Goal: Check status: Check status

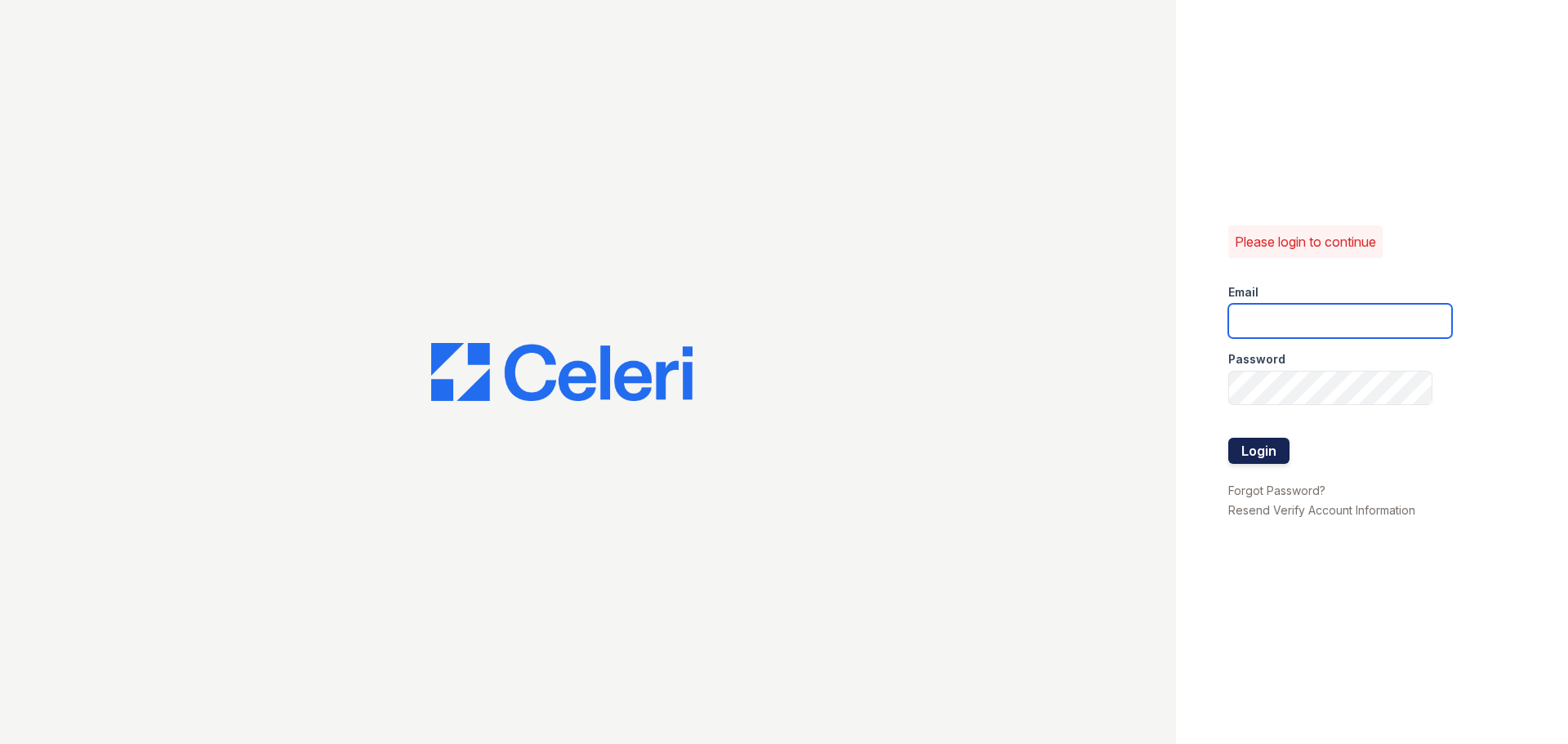
type input "arriveodentonsouth@trinity-pm.com"
click at [1240, 457] on button "Login" at bounding box center [1259, 450] width 61 height 26
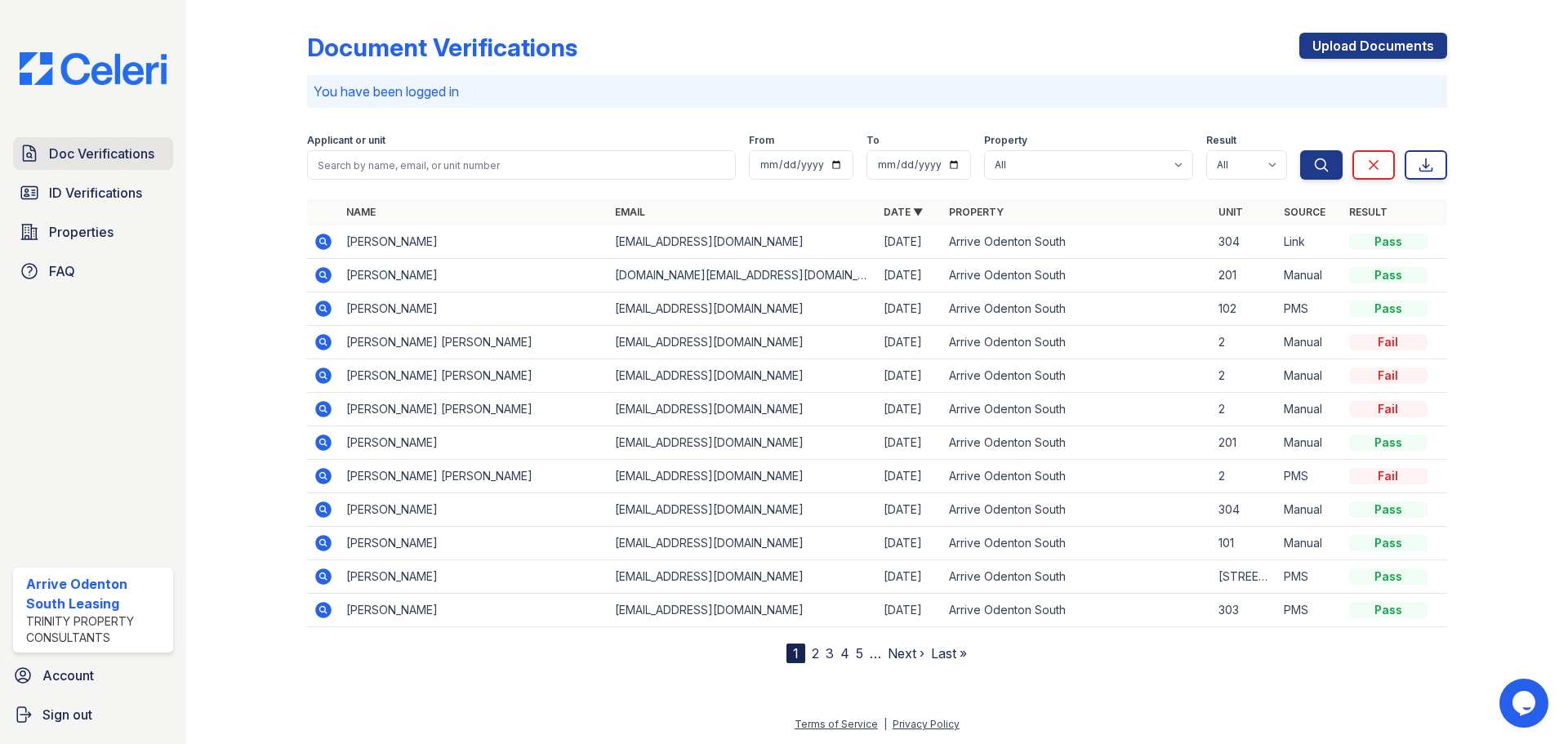
click at [71, 164] on span "Doc Verifications" at bounding box center [101, 154] width 105 height 20
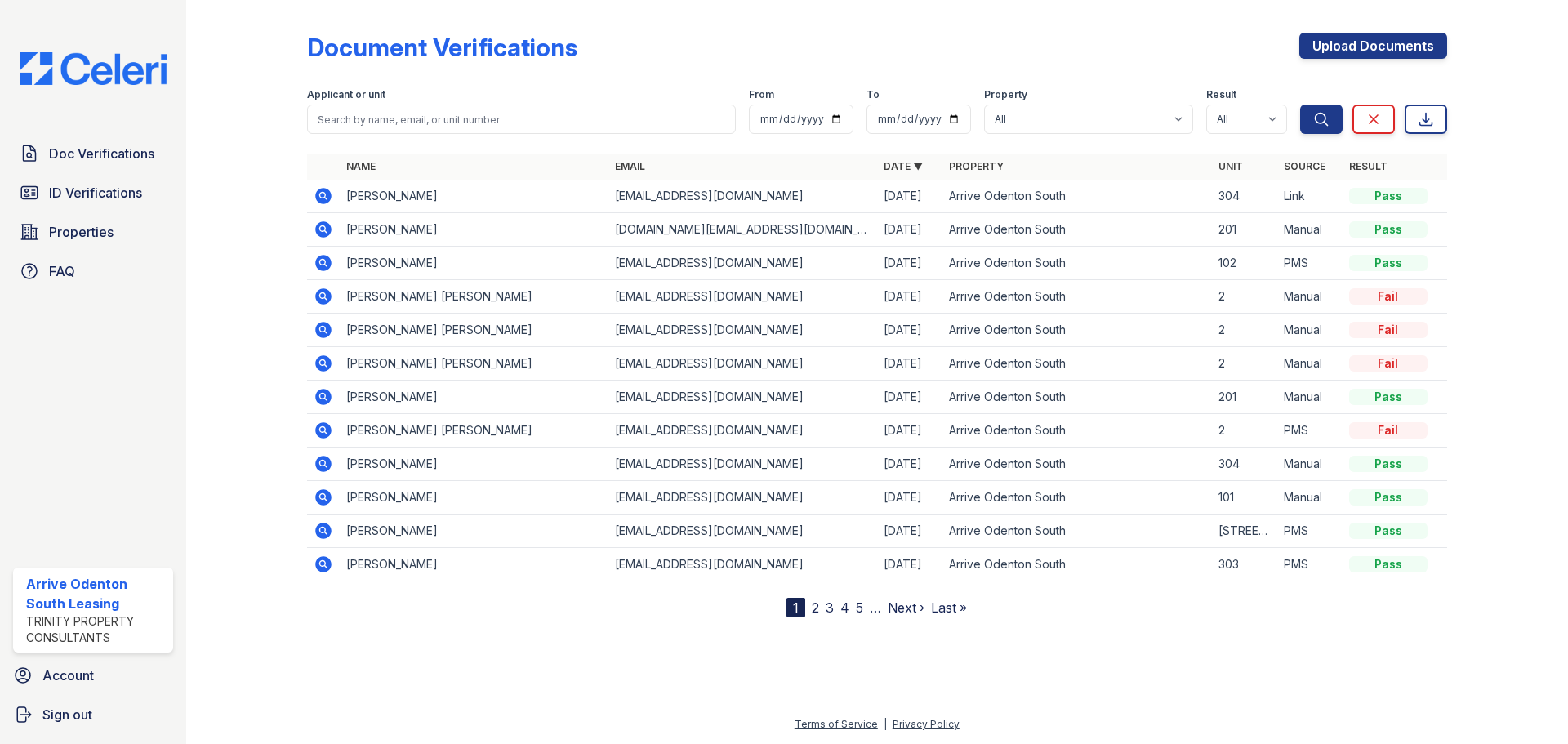
click at [316, 258] on icon at bounding box center [323, 263] width 20 height 20
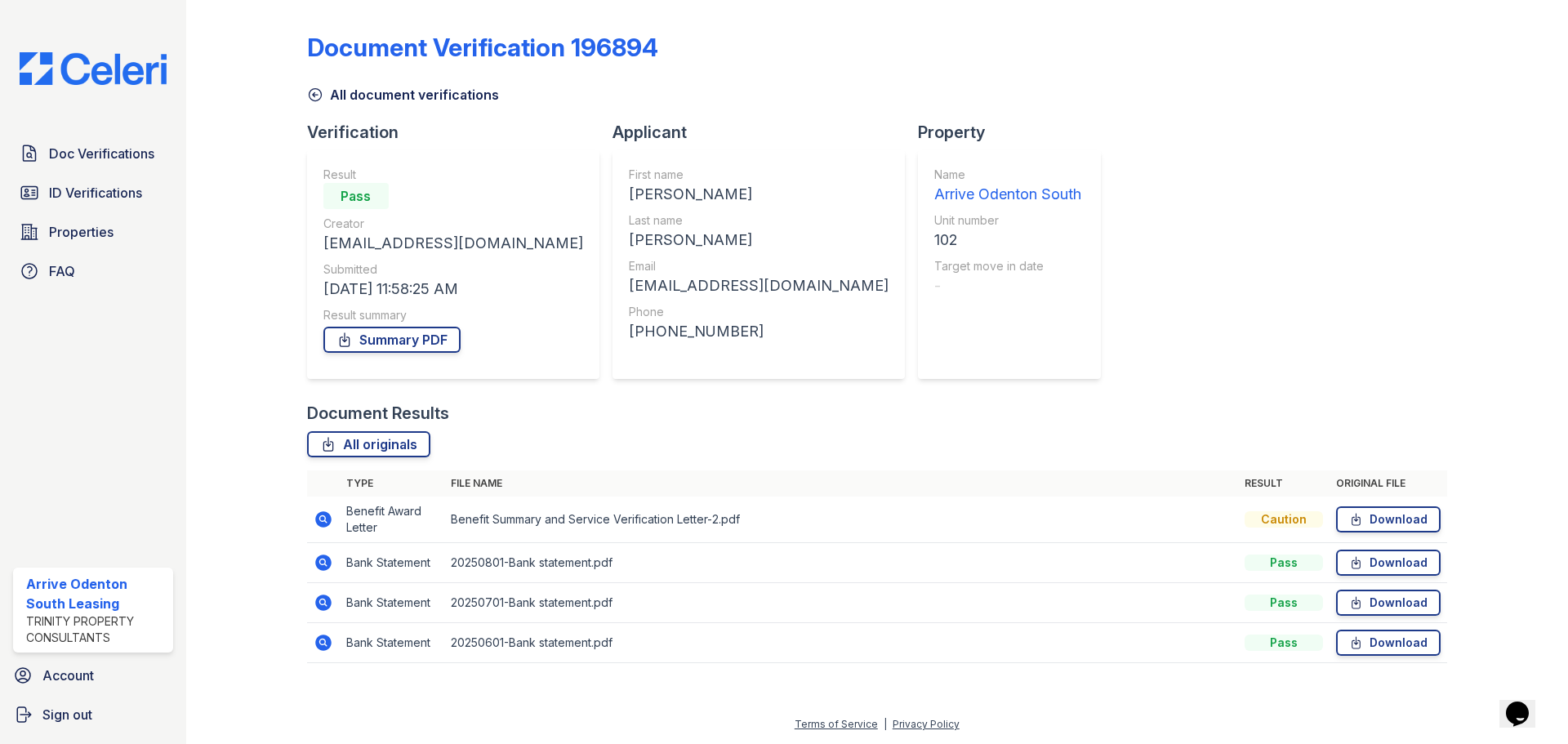
click at [330, 603] on icon at bounding box center [323, 602] width 16 height 16
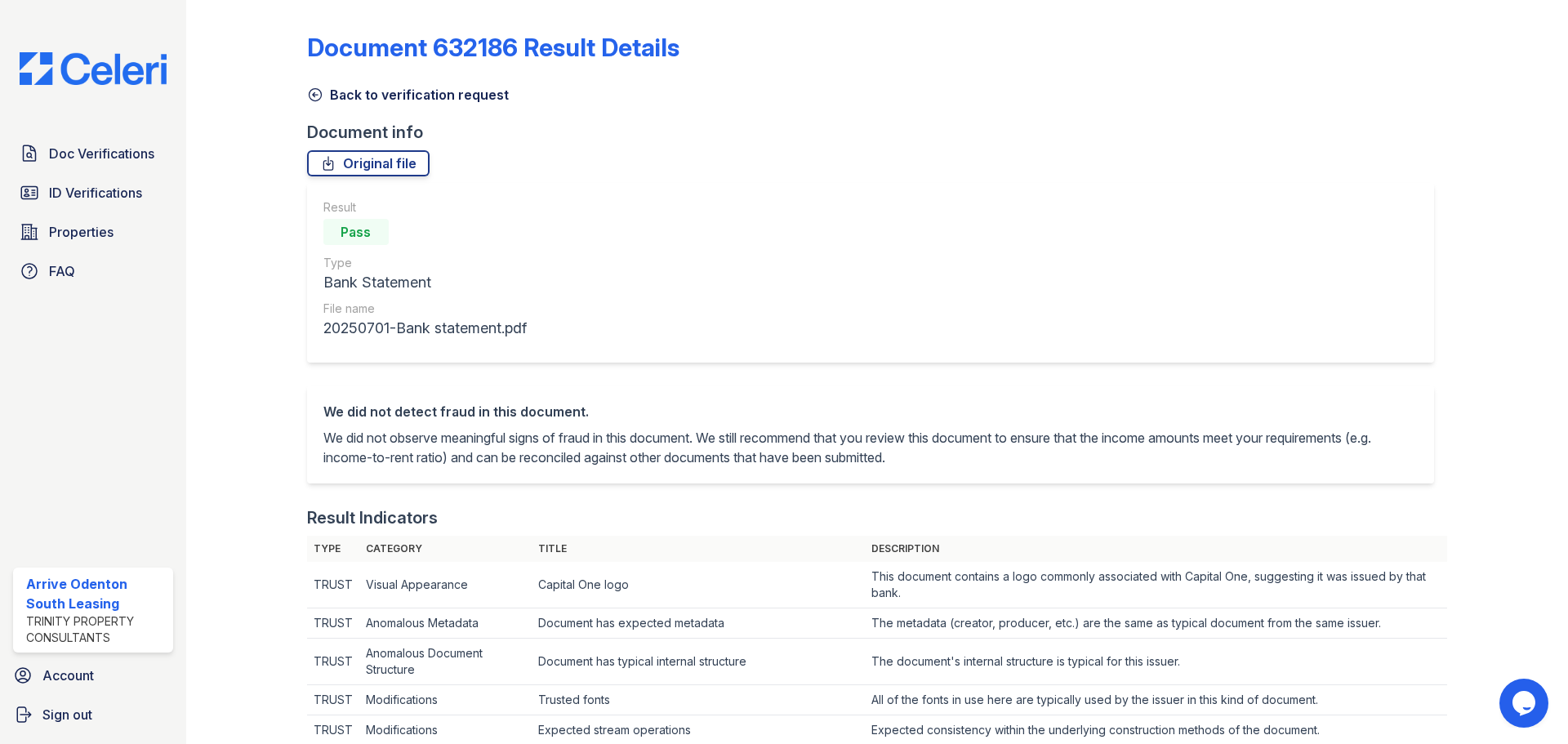
click at [314, 99] on icon at bounding box center [315, 94] width 16 height 16
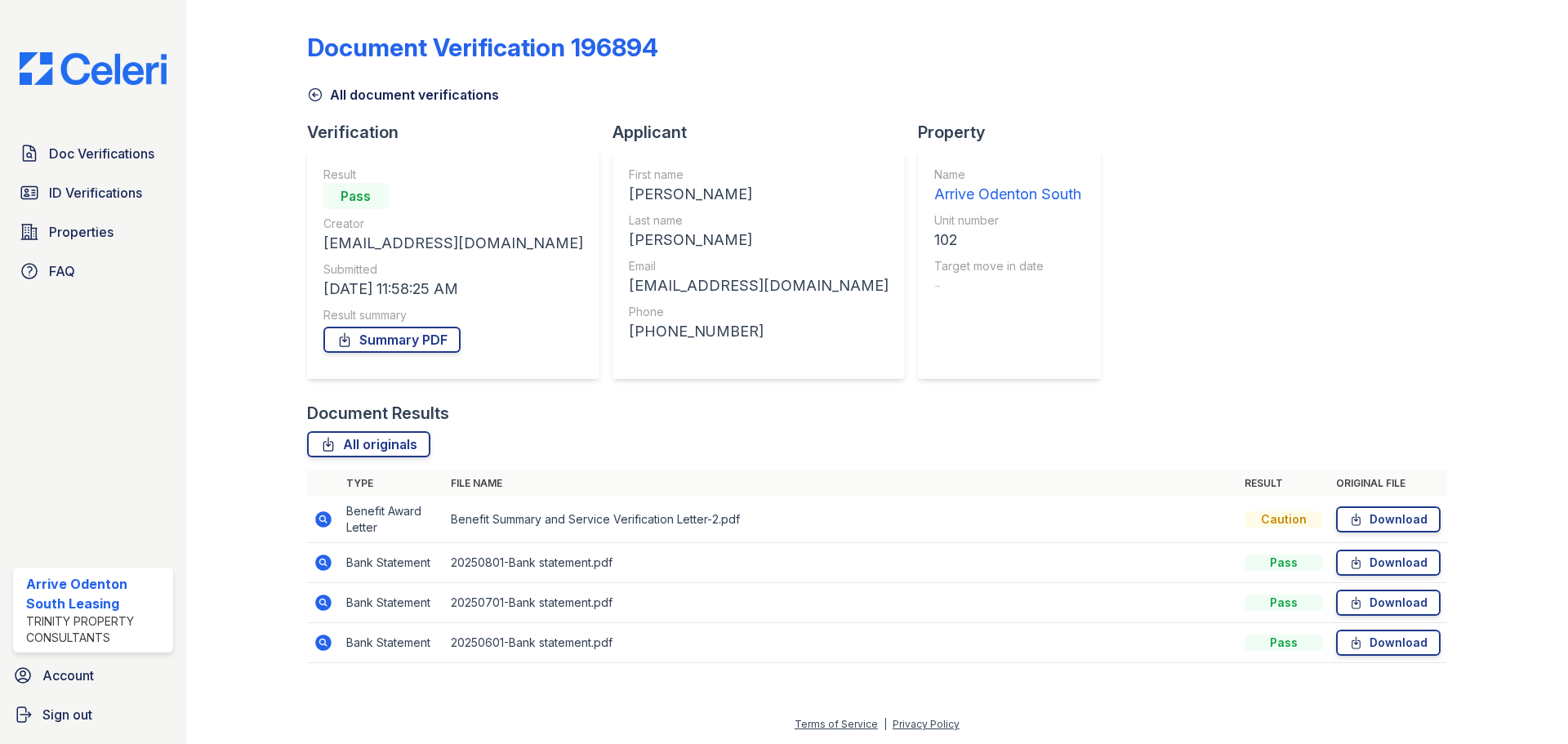
click at [321, 645] on icon at bounding box center [323, 643] width 20 height 20
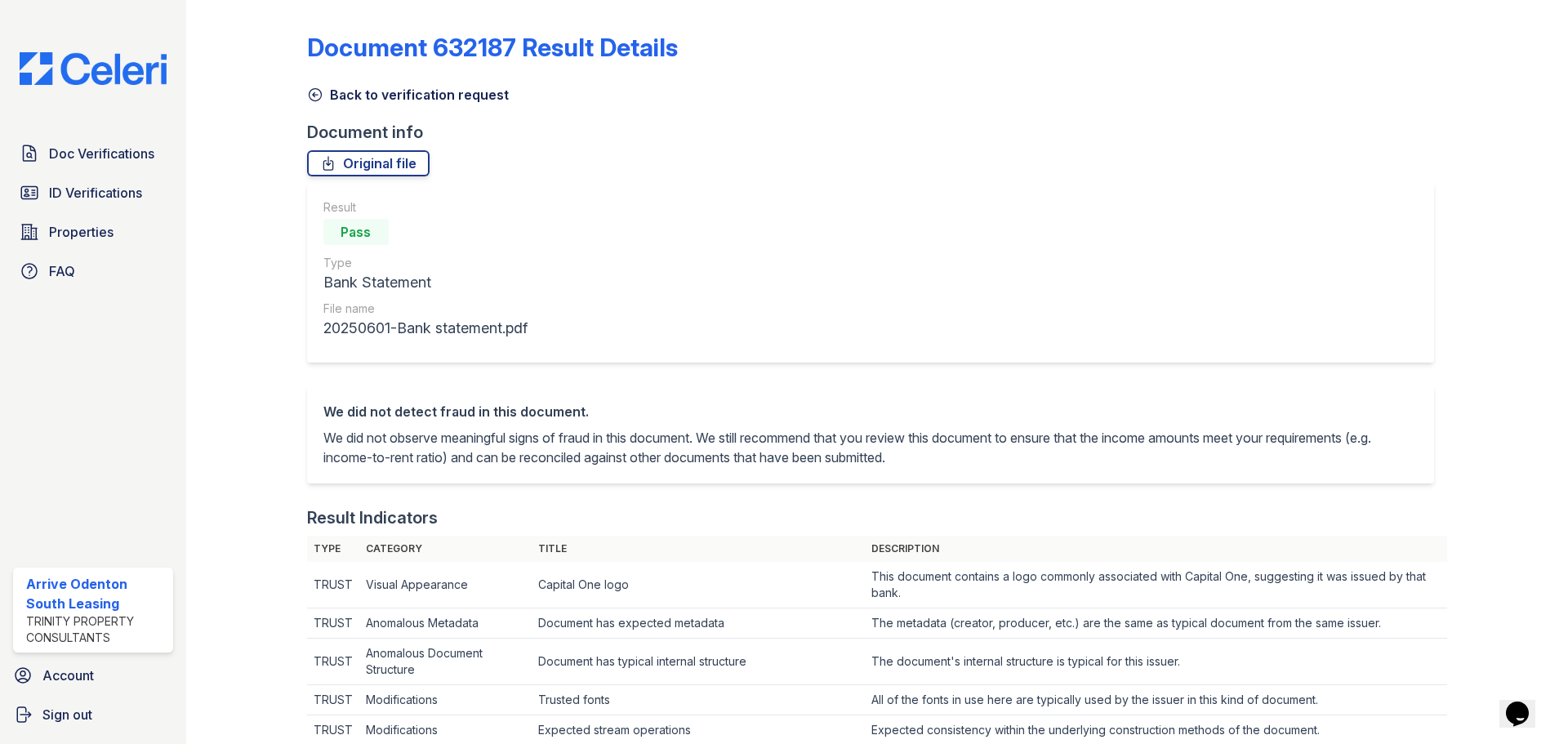
click at [320, 98] on icon at bounding box center [315, 94] width 16 height 16
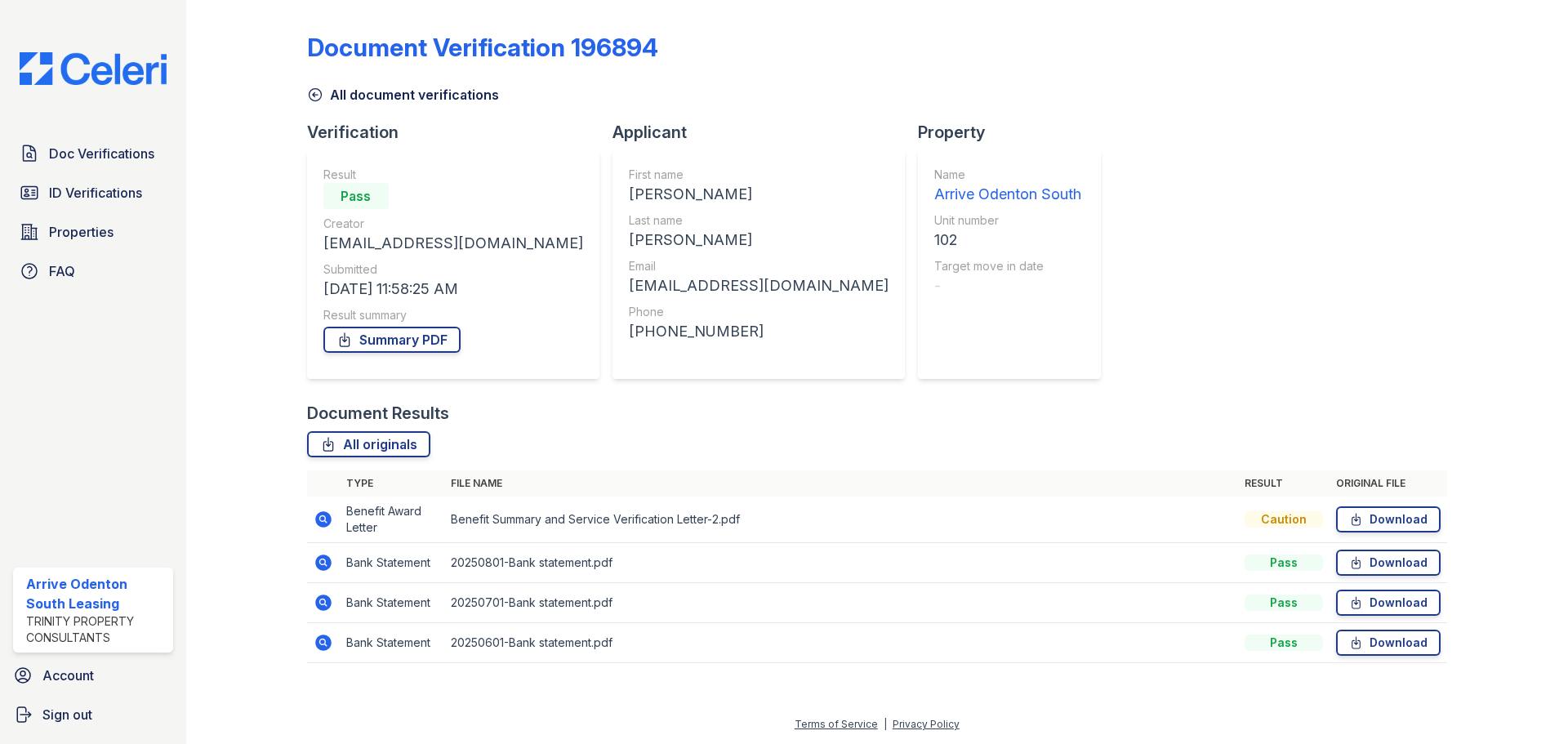
click at [330, 561] on icon at bounding box center [323, 562] width 16 height 16
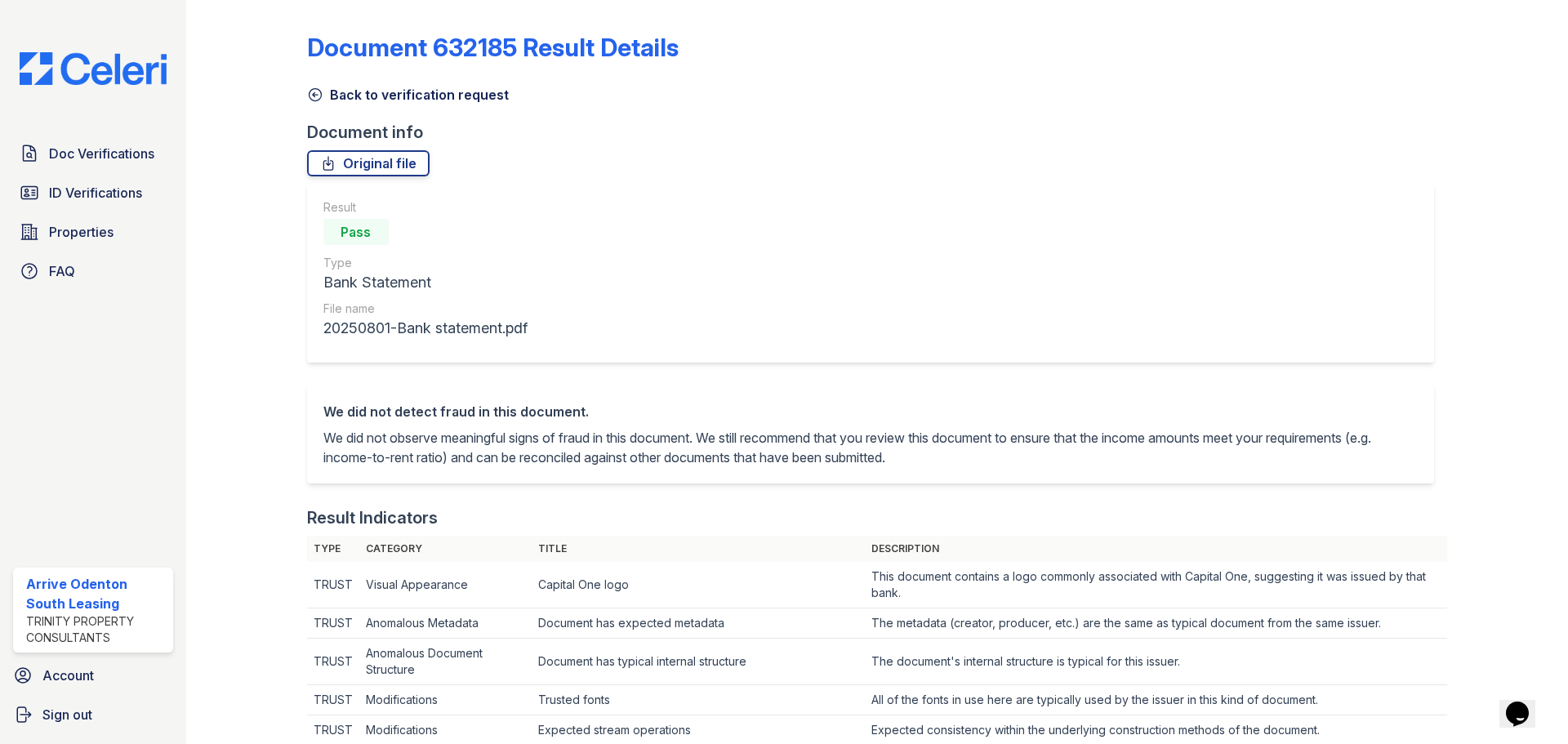
click at [308, 96] on icon at bounding box center [314, 95] width 12 height 12
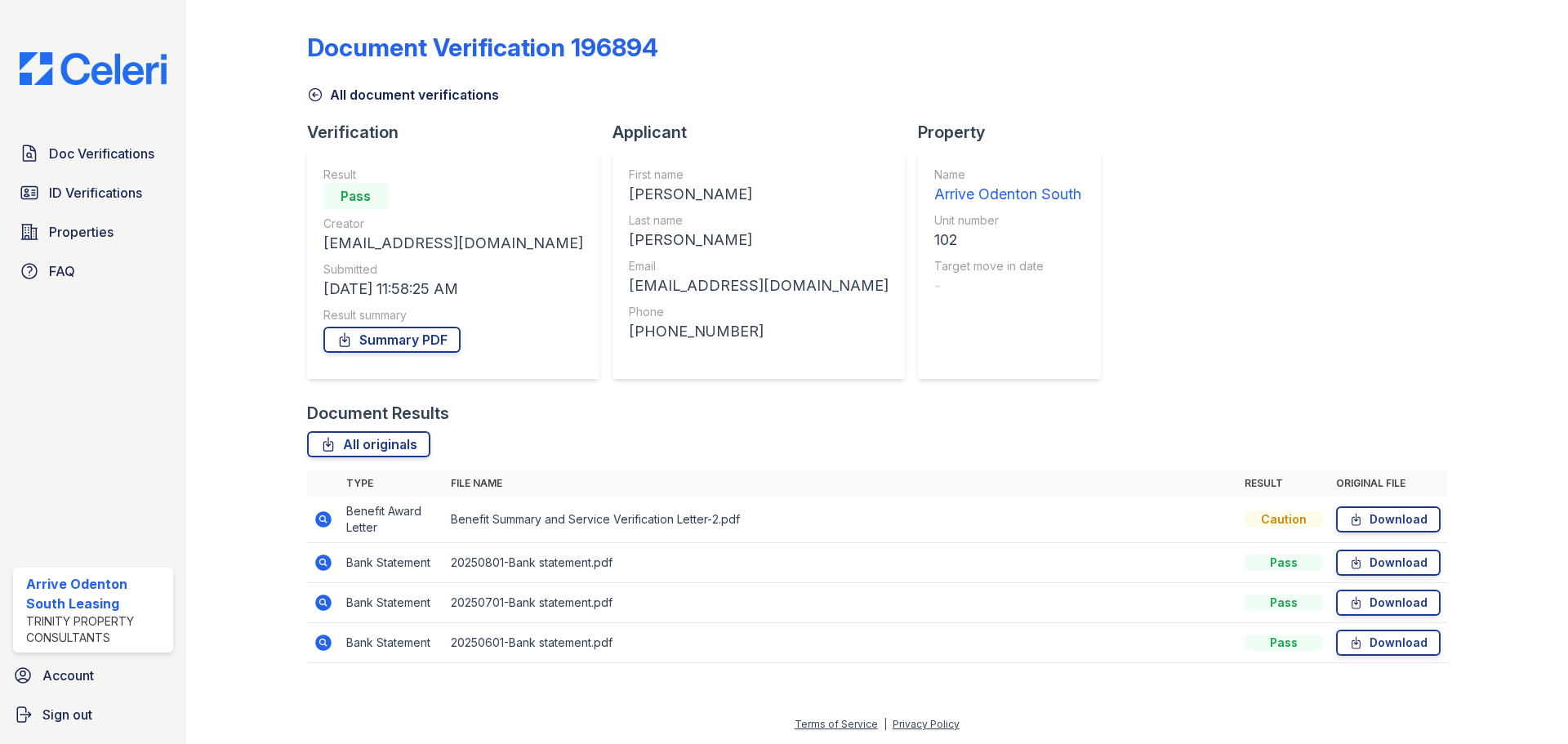
click at [329, 599] on icon at bounding box center [323, 602] width 16 height 16
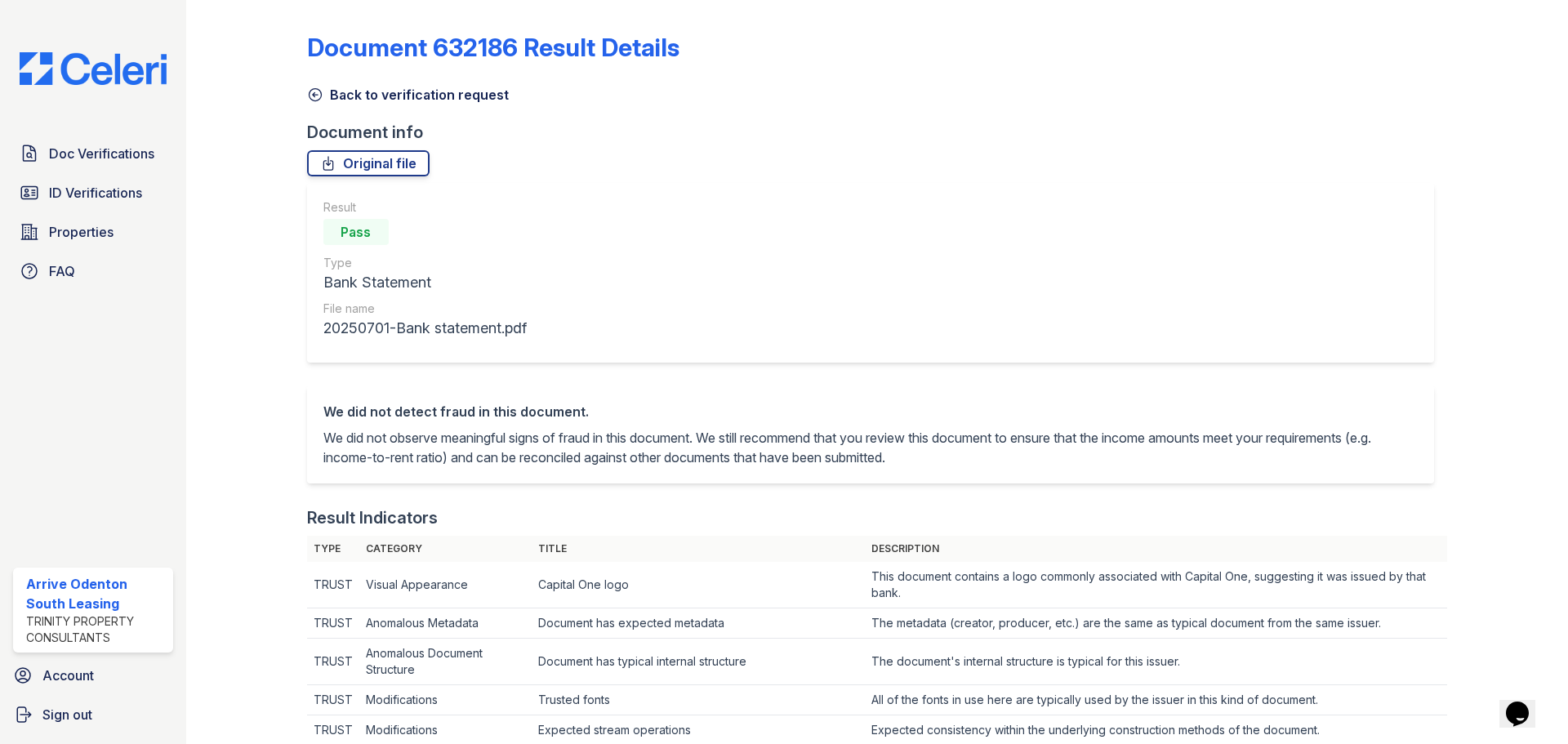
click at [320, 94] on icon at bounding box center [314, 95] width 12 height 12
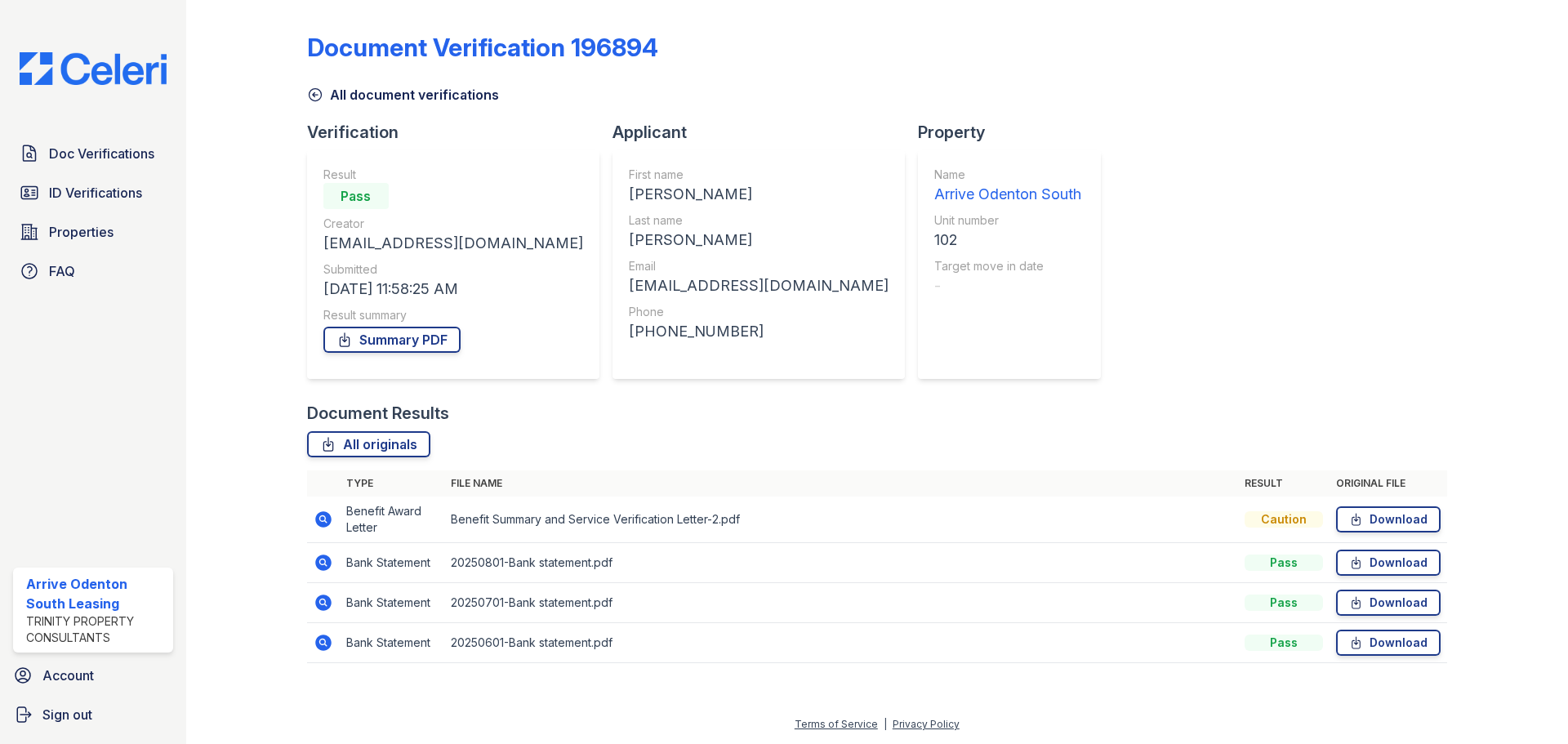
click at [321, 636] on icon at bounding box center [323, 643] width 16 height 16
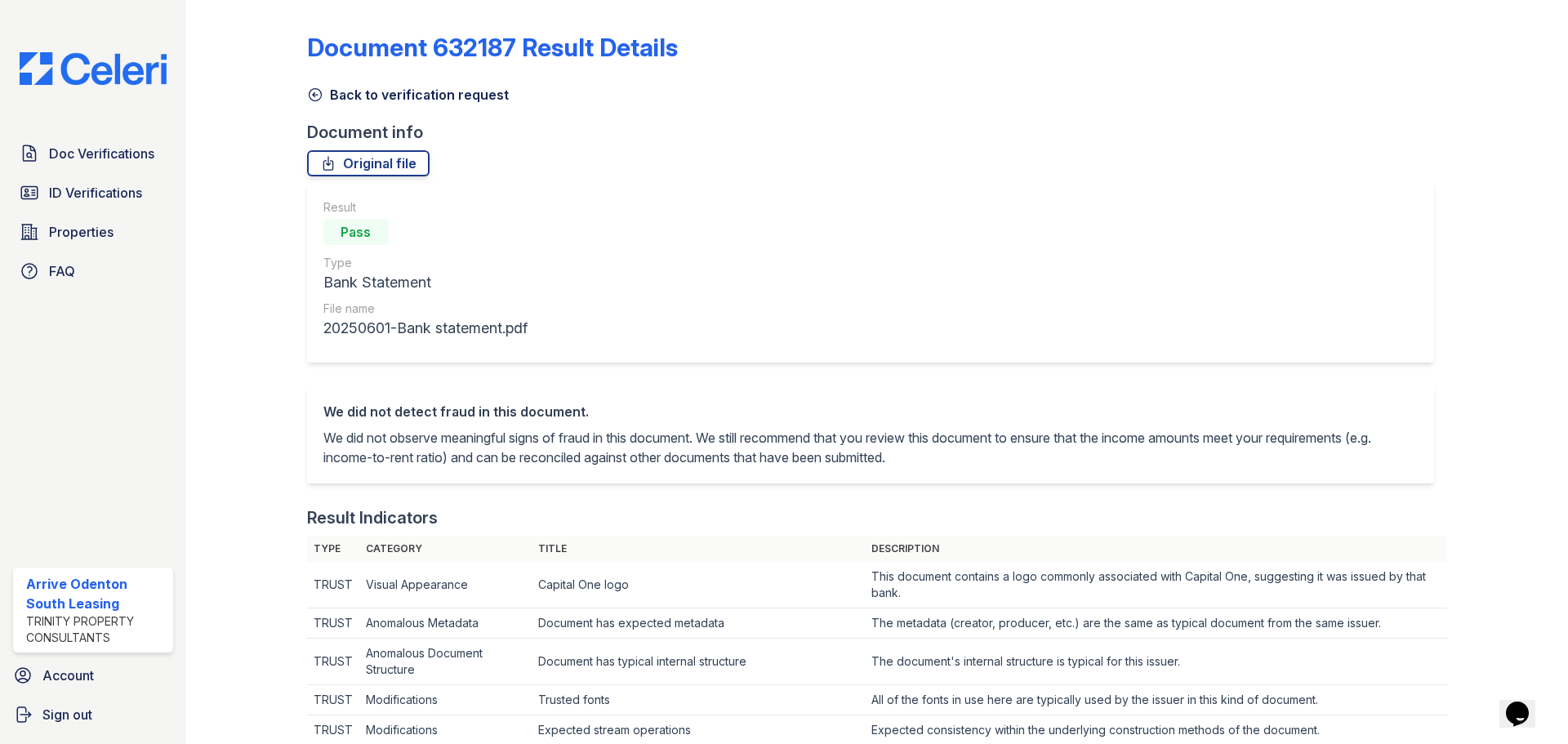
click at [314, 92] on icon at bounding box center [315, 94] width 16 height 16
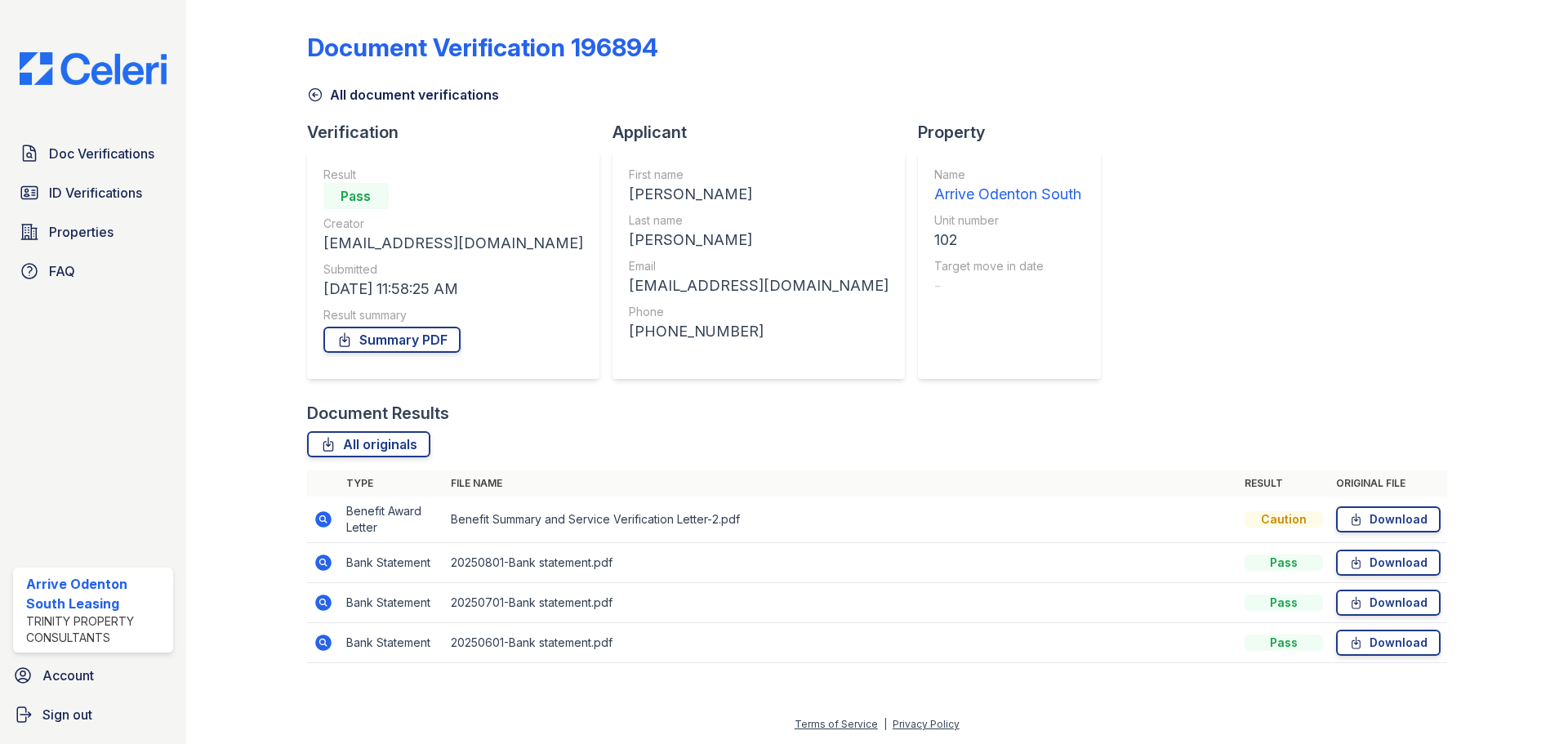
click at [318, 603] on icon at bounding box center [323, 602] width 16 height 16
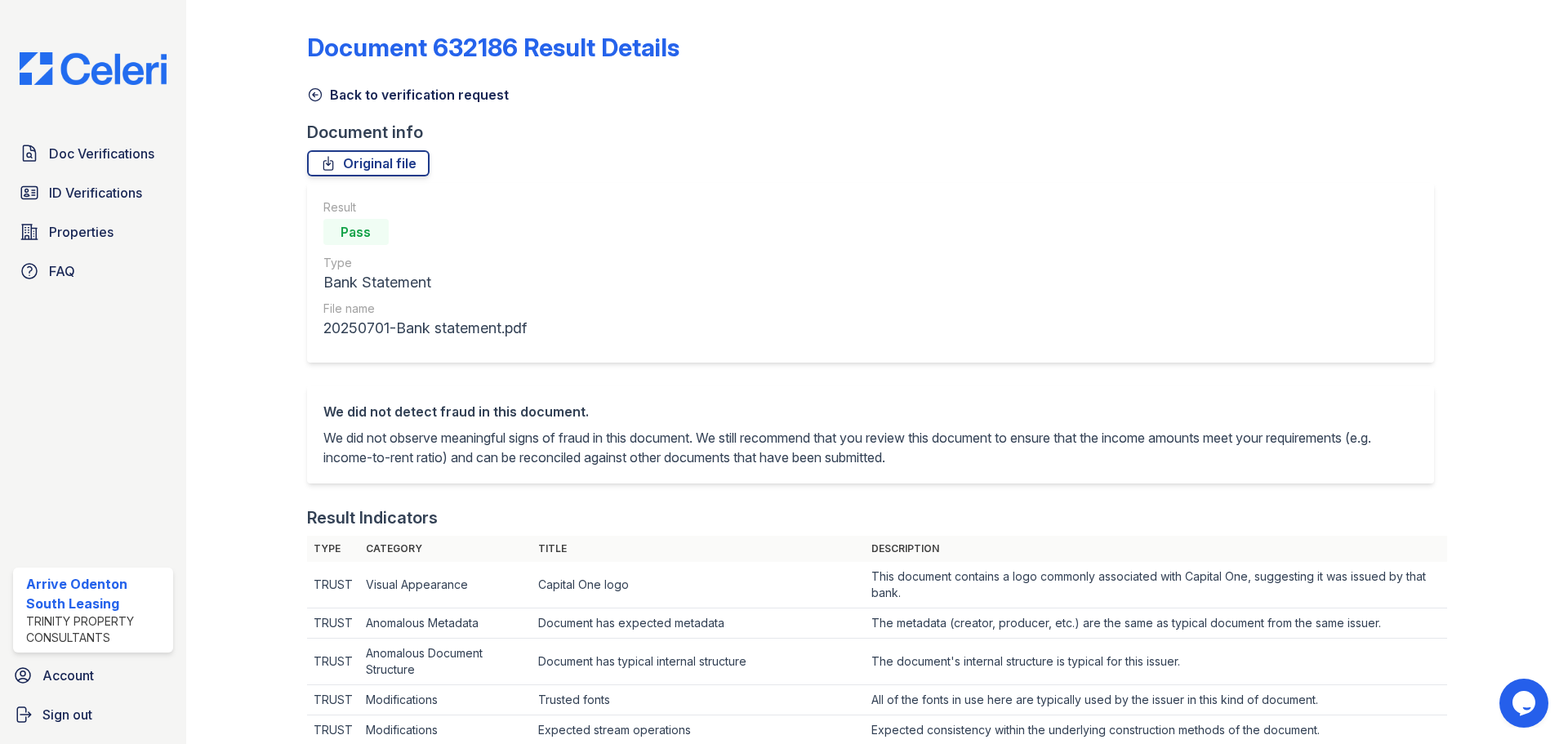
click at [308, 92] on icon at bounding box center [314, 95] width 12 height 12
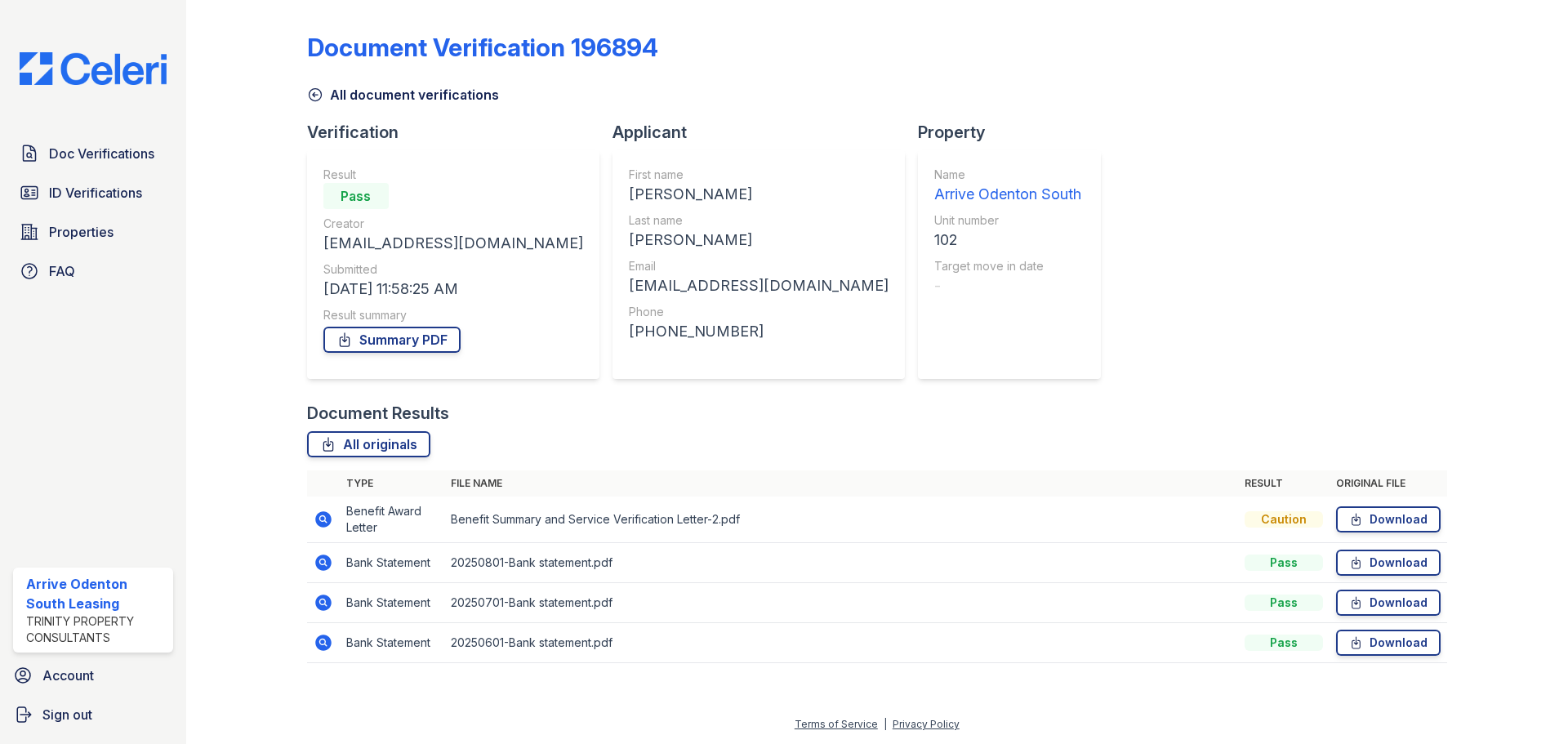
click at [319, 517] on icon at bounding box center [323, 519] width 16 height 16
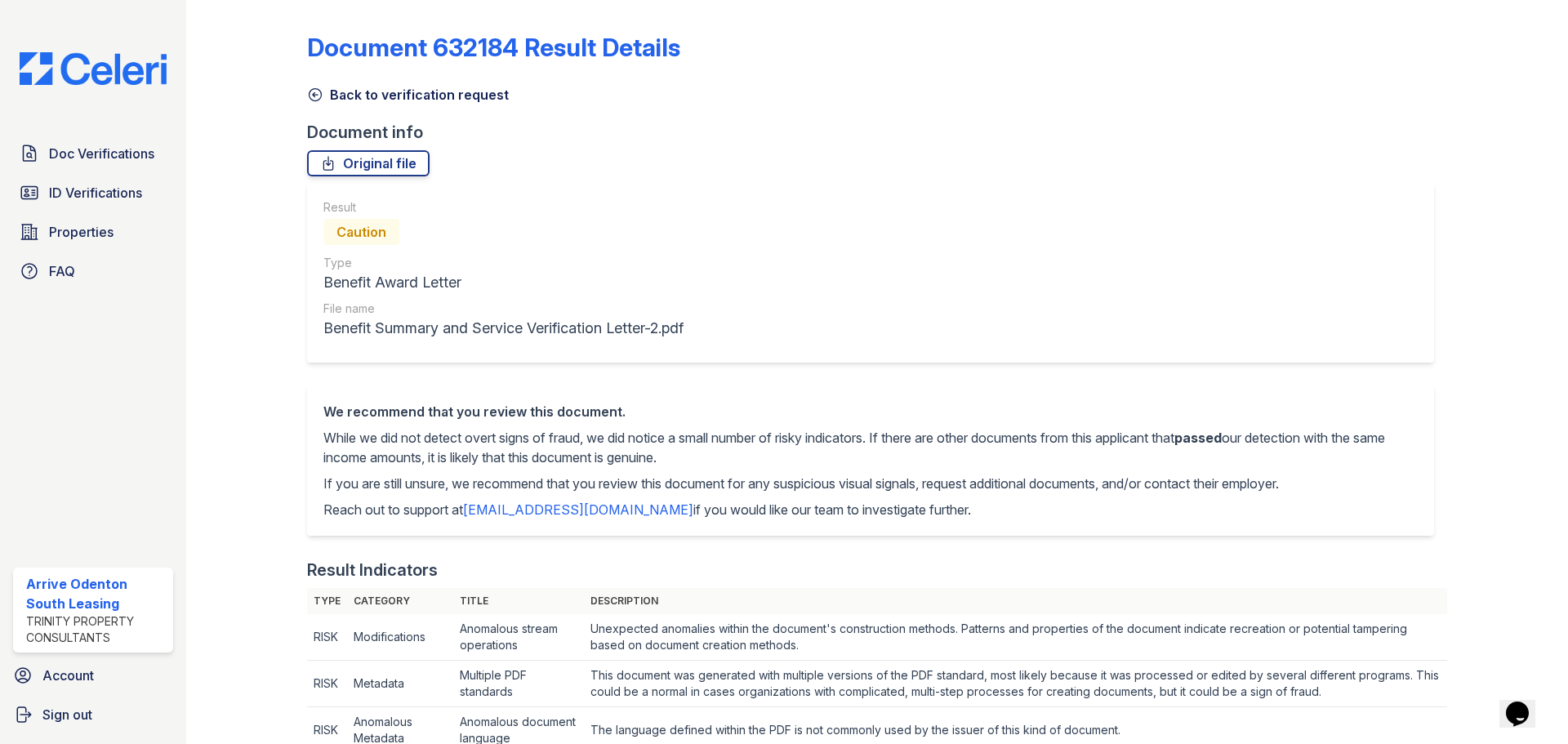
click at [311, 99] on icon at bounding box center [315, 94] width 16 height 16
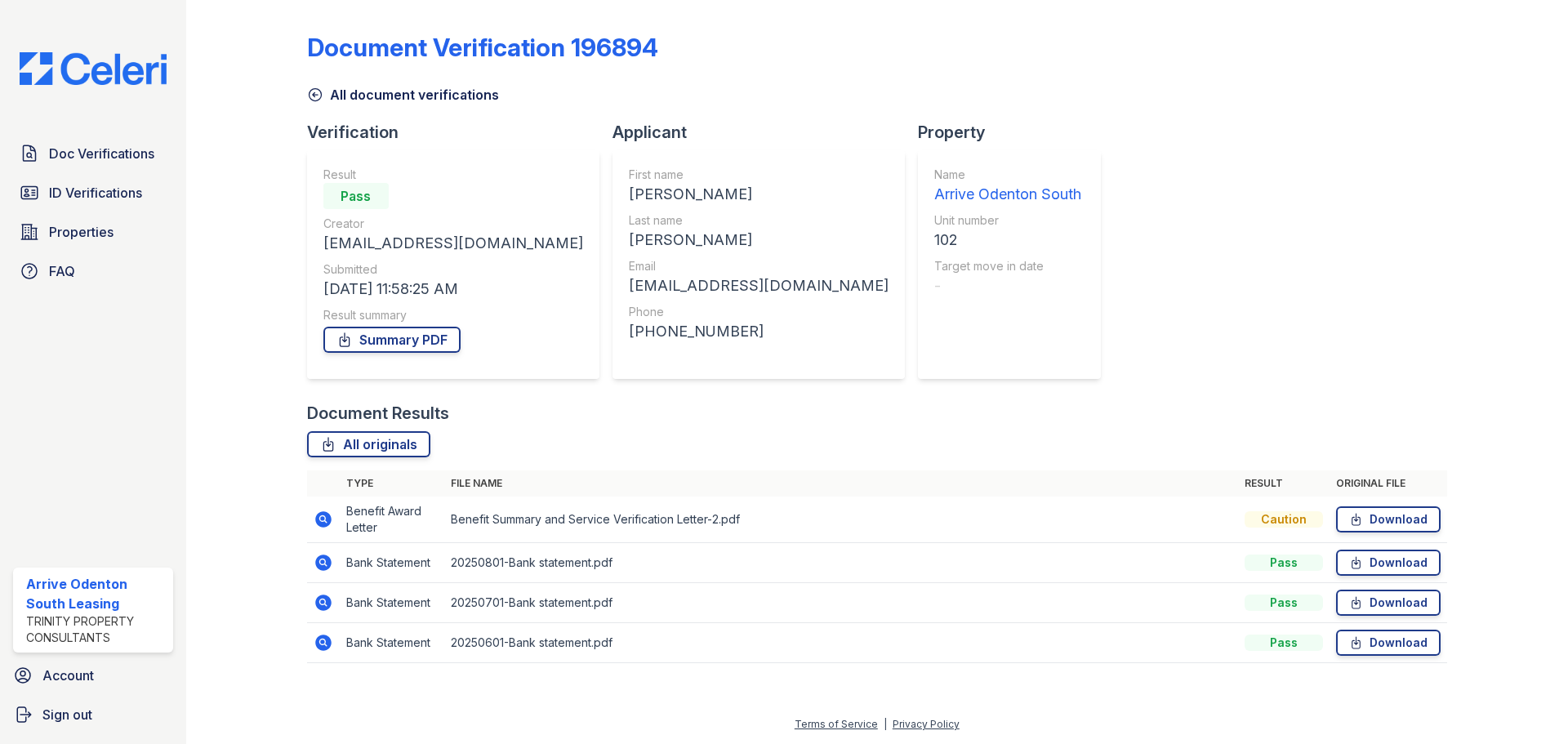
click at [324, 598] on icon at bounding box center [323, 602] width 16 height 16
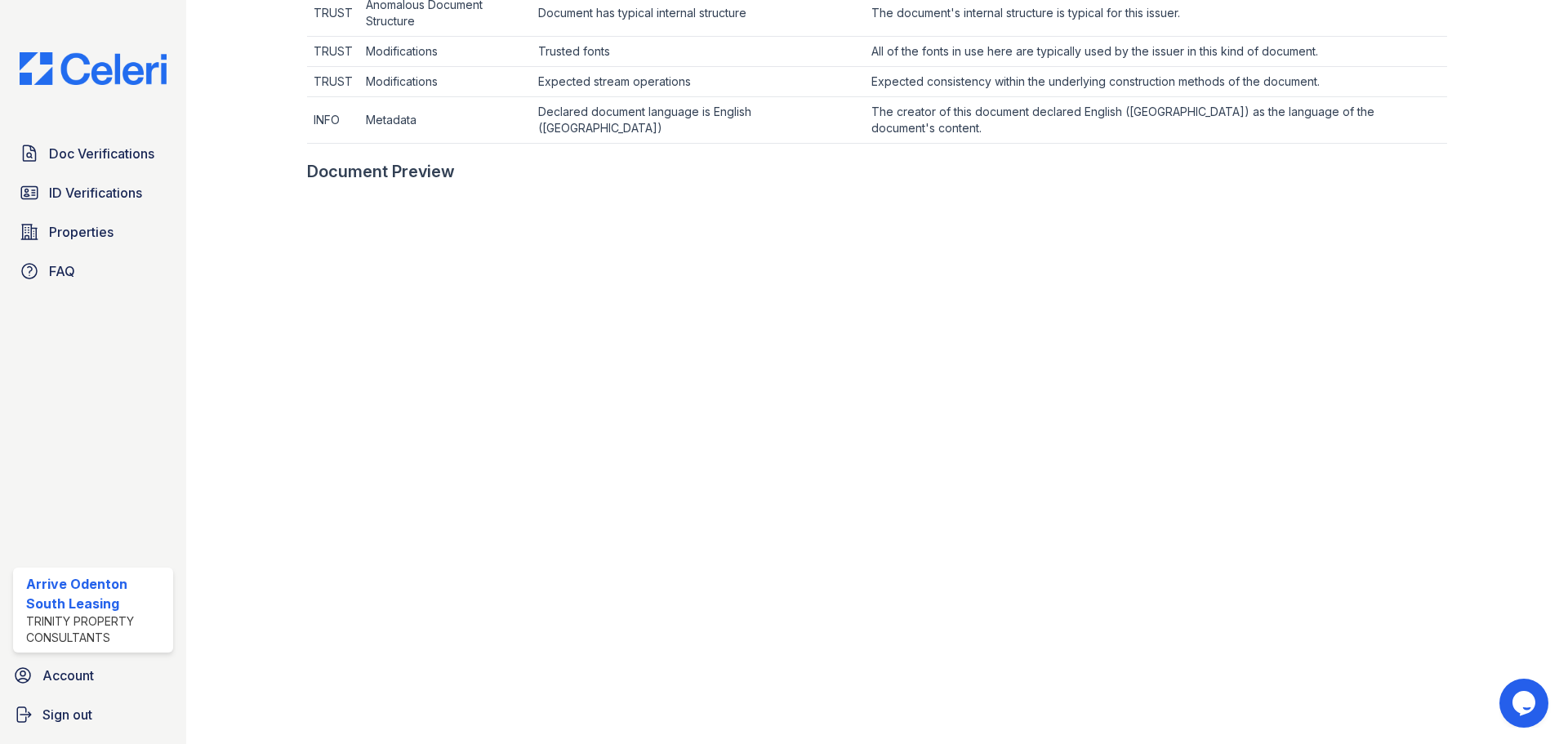
scroll to position [654, 0]
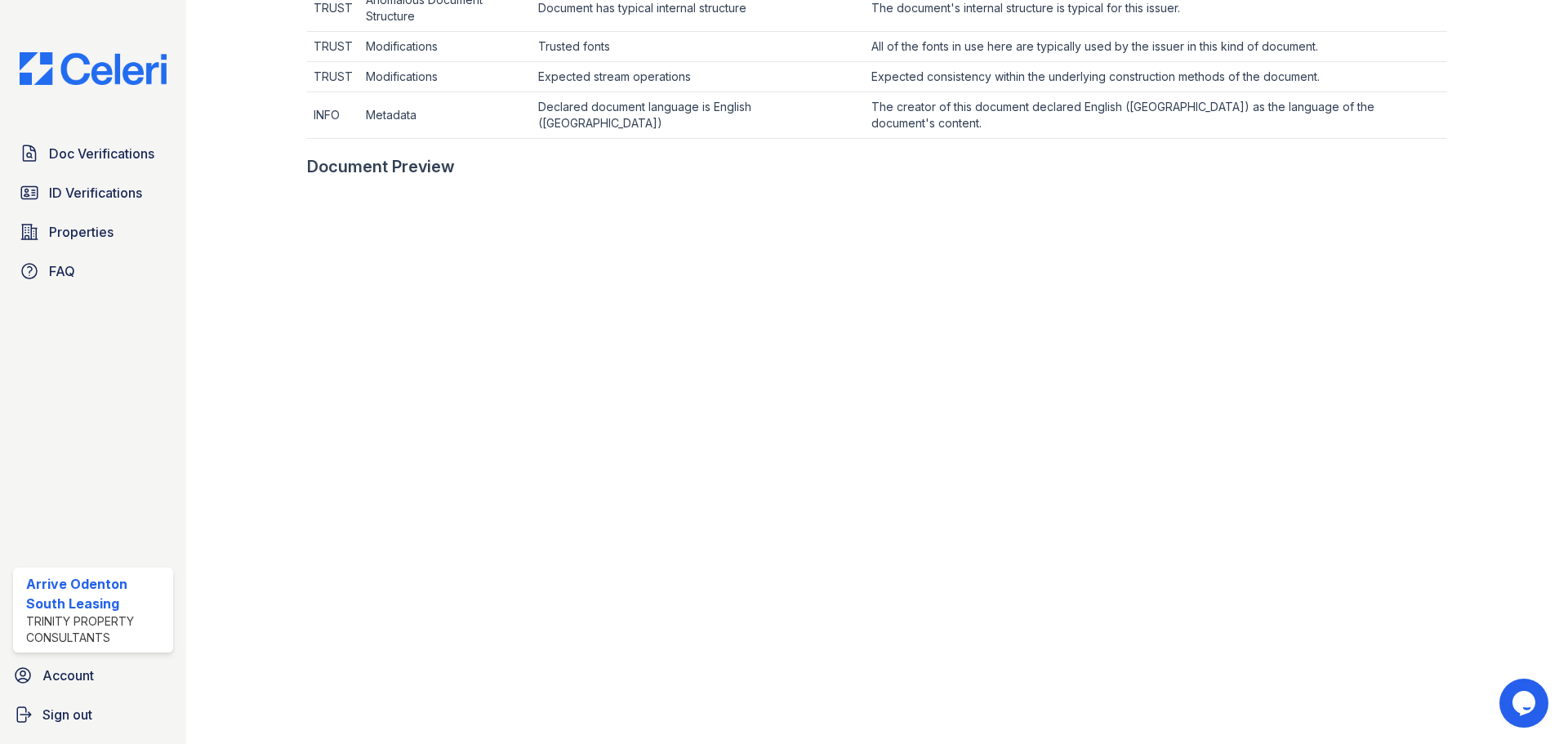
click at [1473, 160] on div at bounding box center [1494, 141] width 94 height 1575
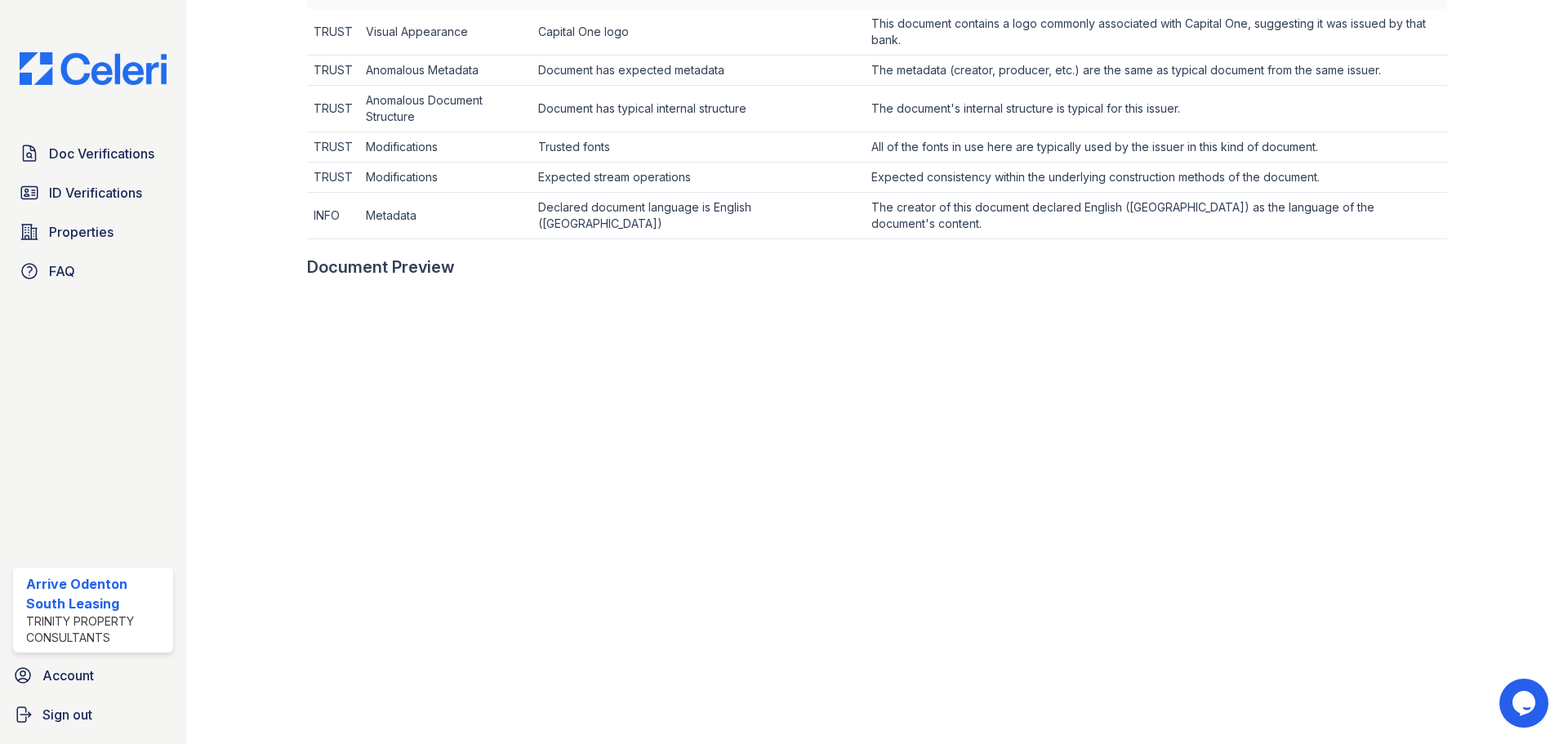
scroll to position [326, 0]
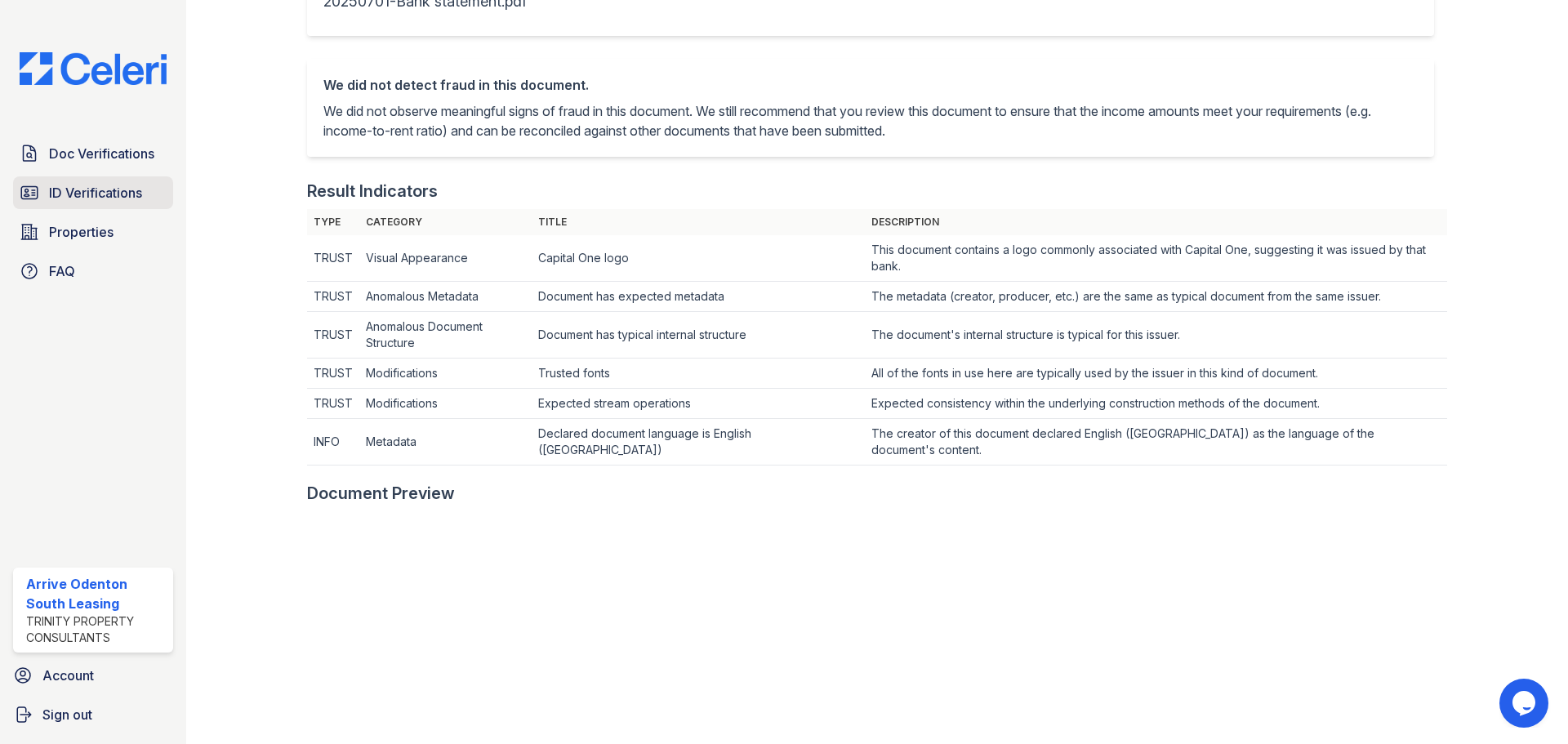
drag, startPoint x: 118, startPoint y: 170, endPoint x: 90, endPoint y: 183, distance: 30.9
click at [118, 170] on link "Doc Verifications" at bounding box center [92, 153] width 160 height 33
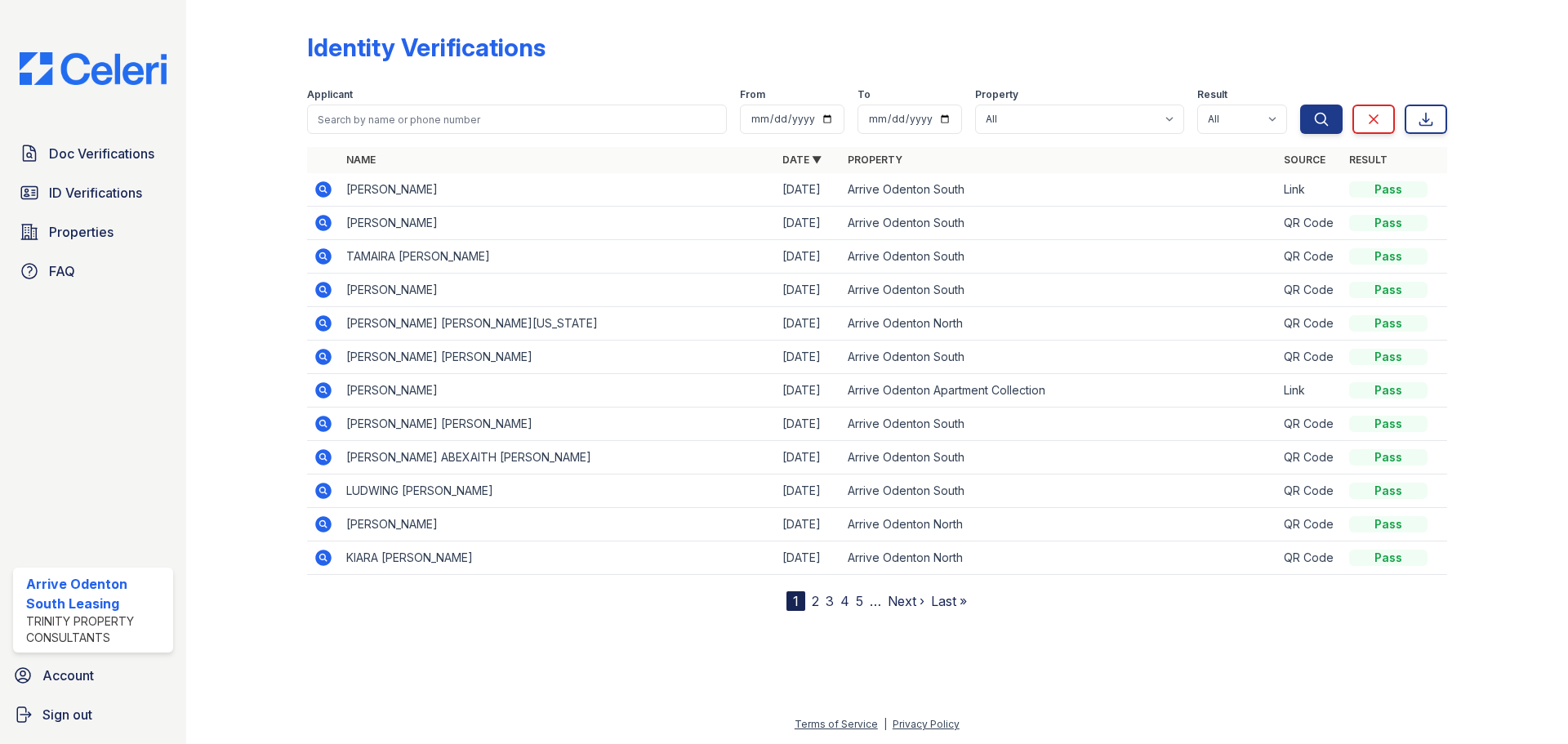
click at [813, 683] on div at bounding box center [877, 676] width 1329 height 77
